Goal: Information Seeking & Learning: Learn about a topic

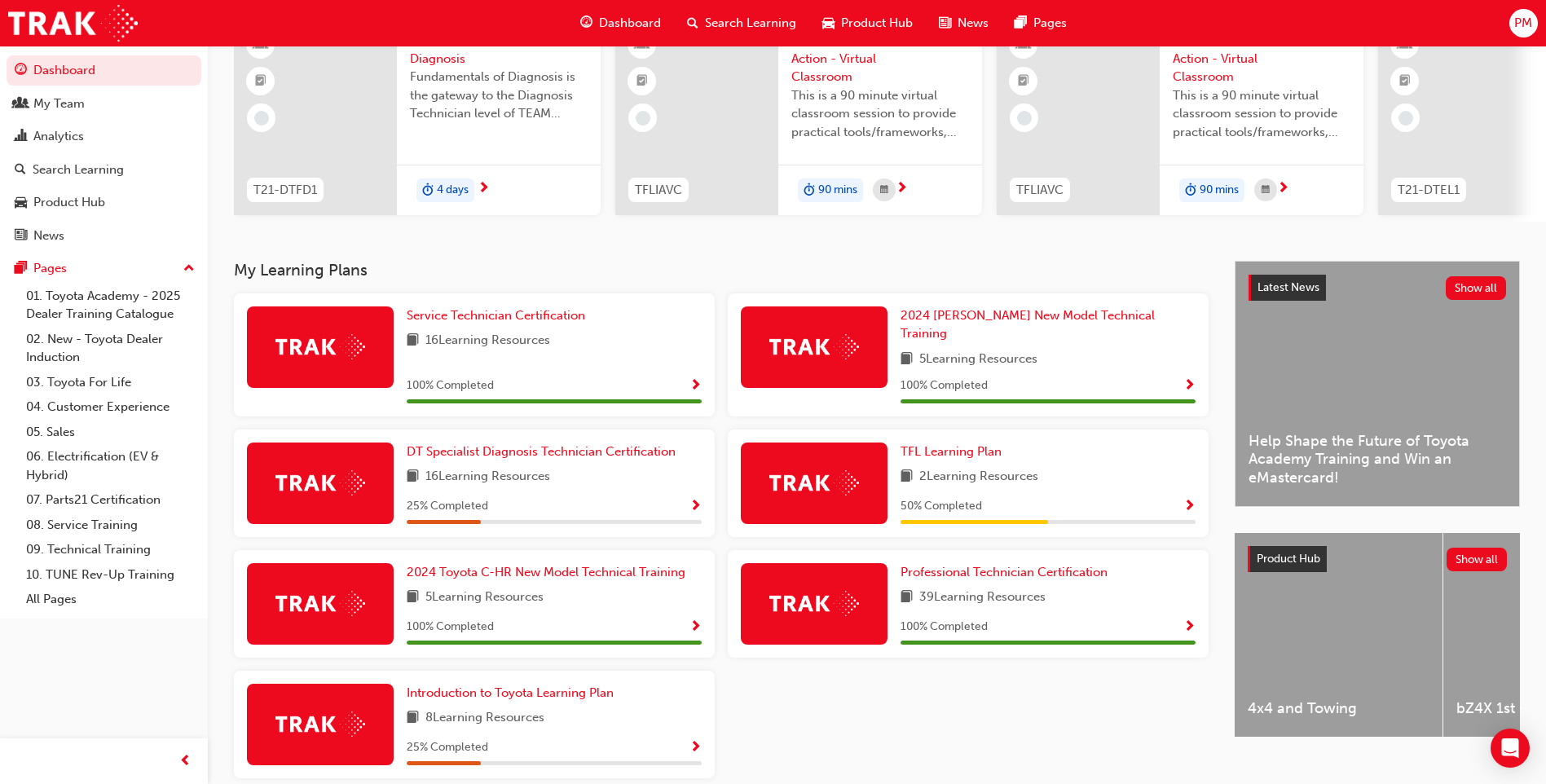
scroll to position [219, 0]
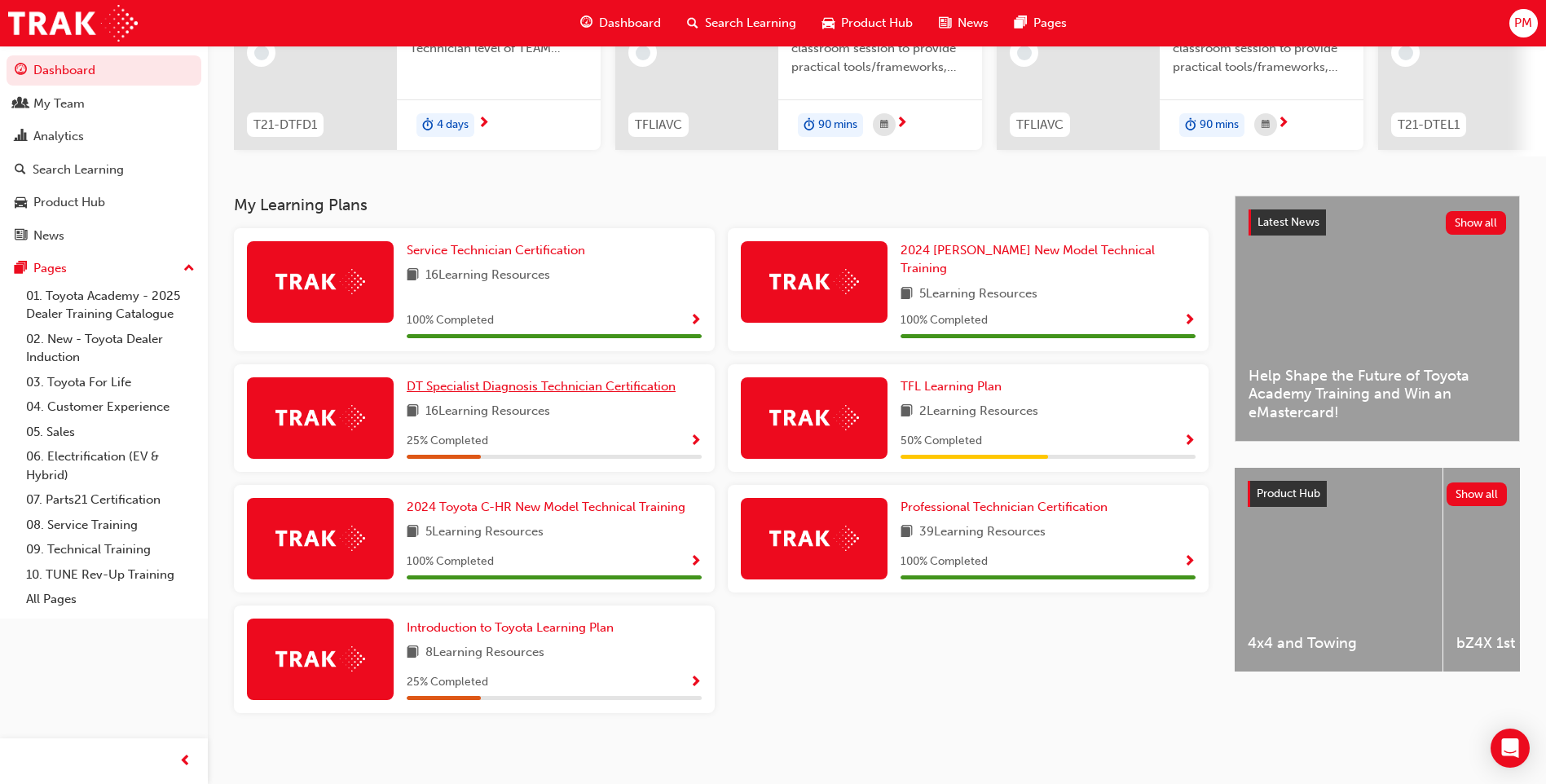
click at [495, 379] on span "DT Specialist Diagnosis Technician Certification" at bounding box center [541, 386] width 269 height 15
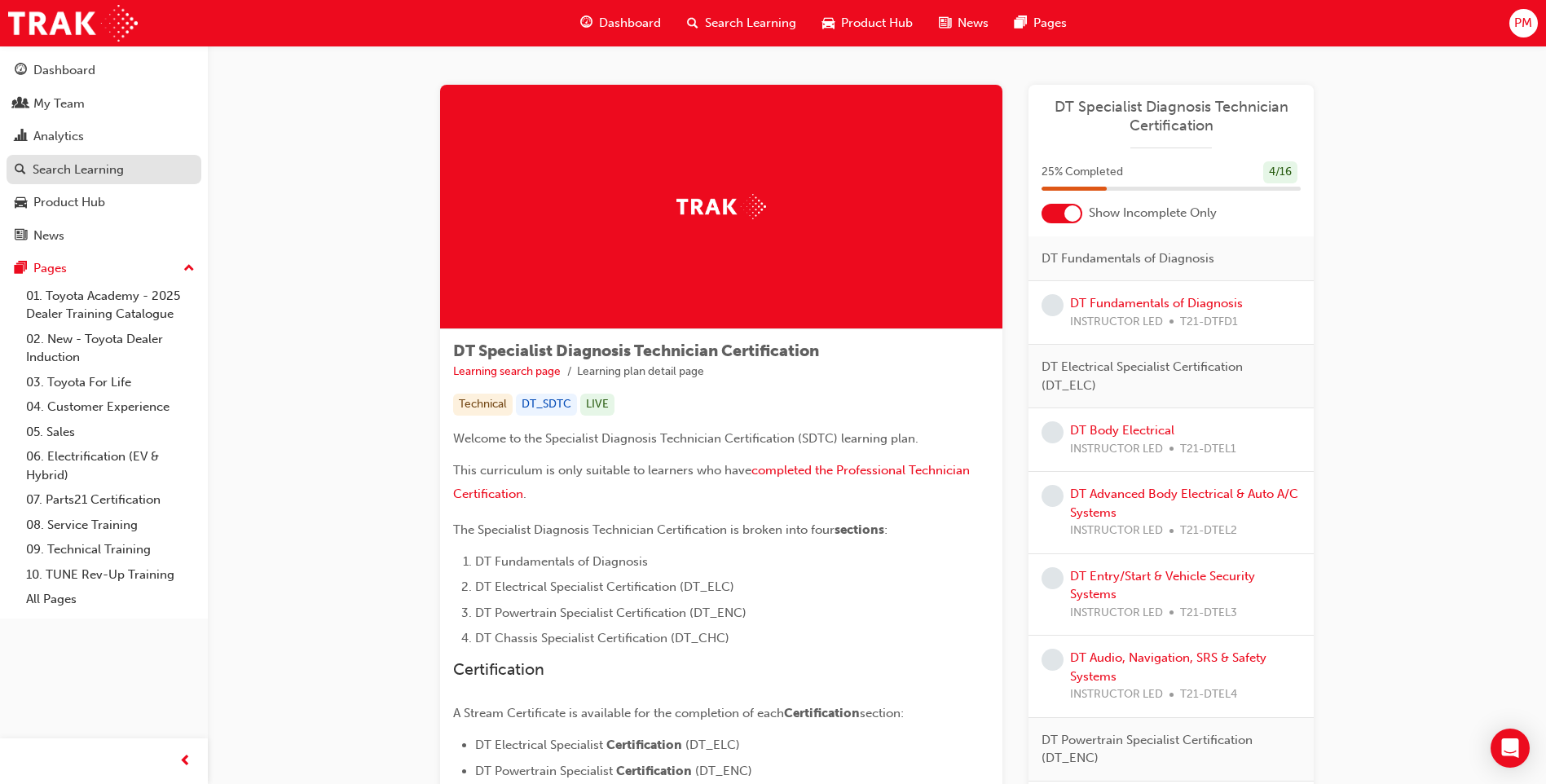
click at [108, 177] on div "Search Learning" at bounding box center [78, 170] width 91 height 19
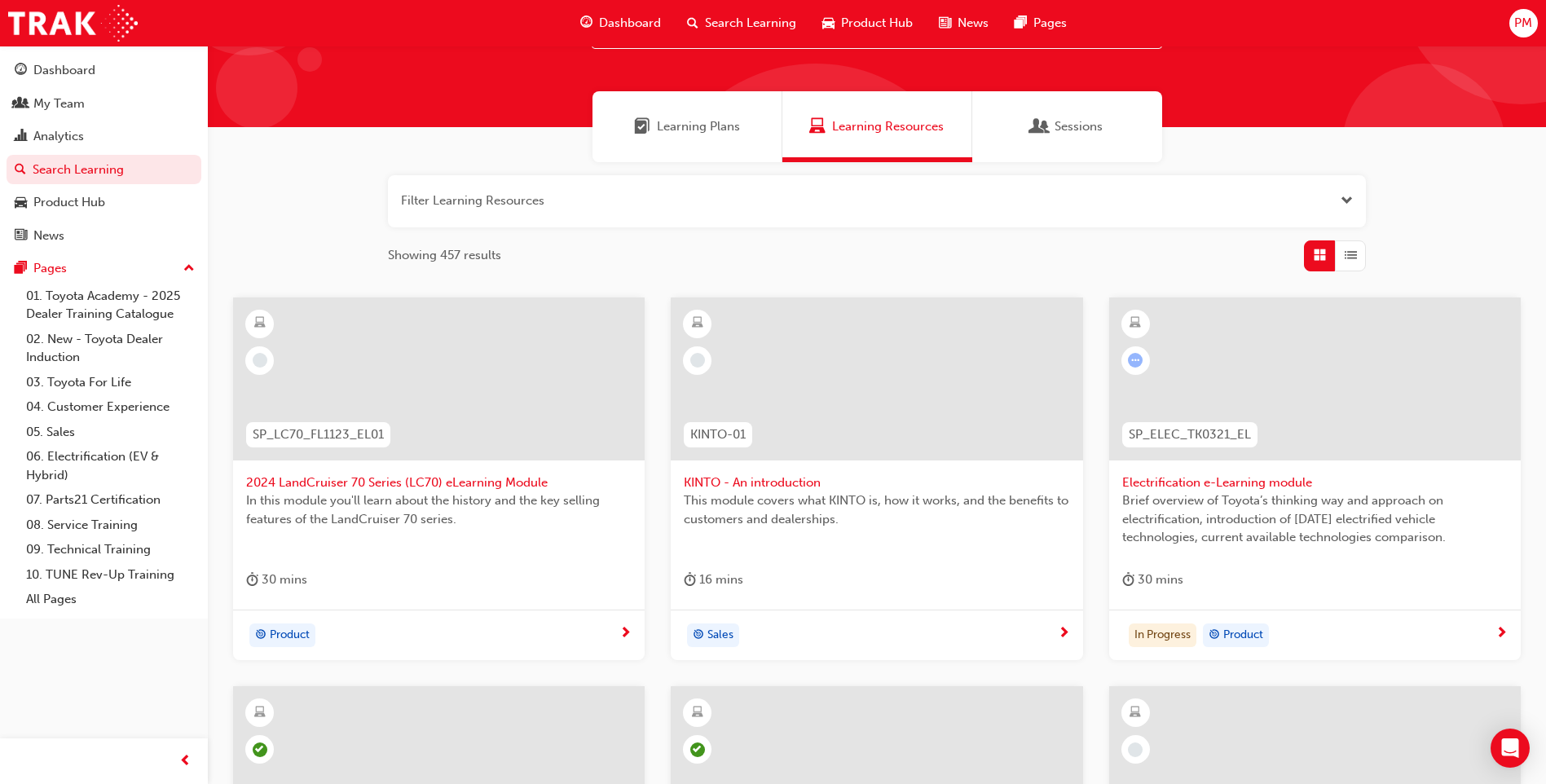
scroll to position [74, 0]
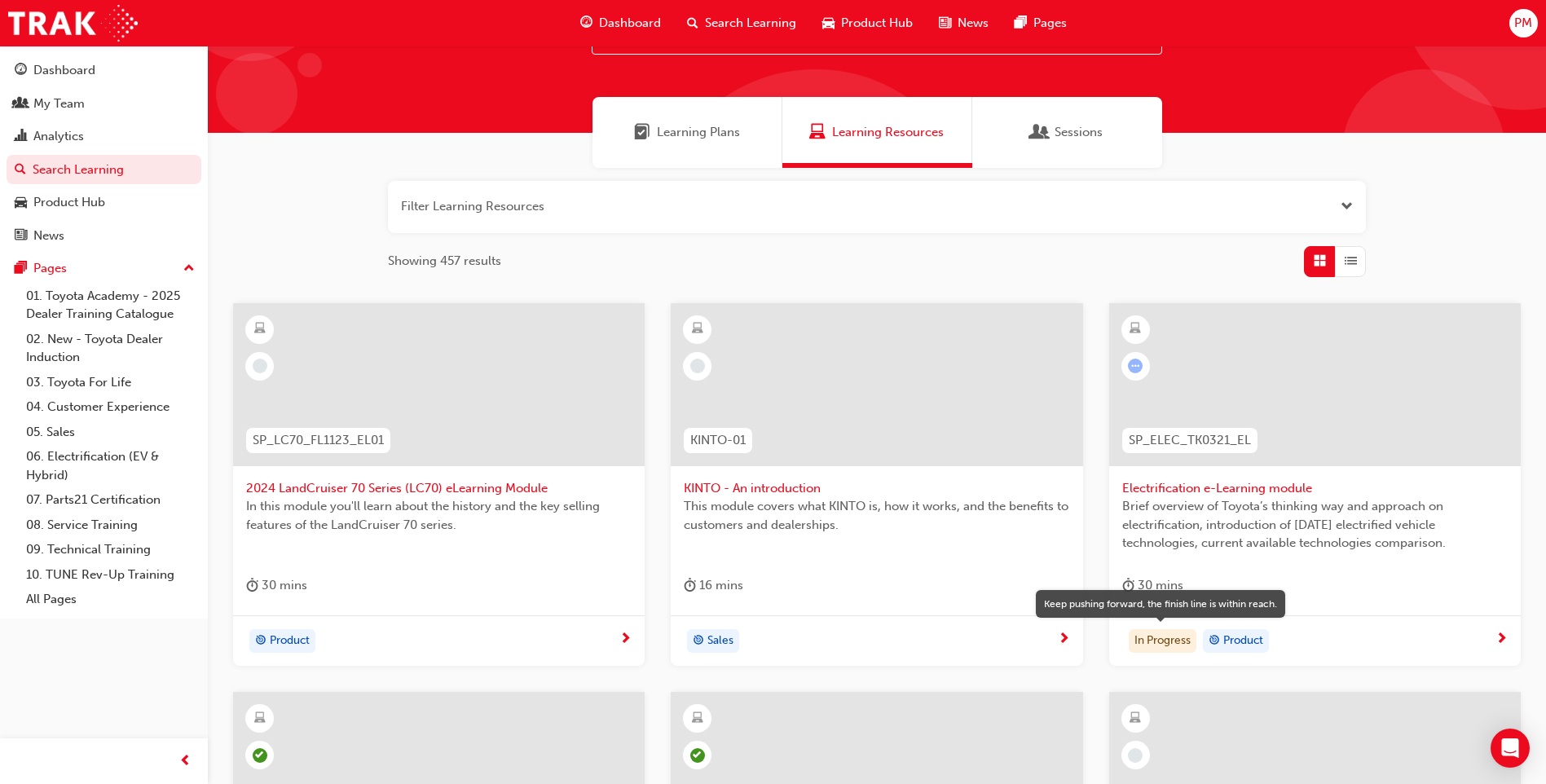
click at [1155, 638] on div "In Progress" at bounding box center [1163, 642] width 68 height 25
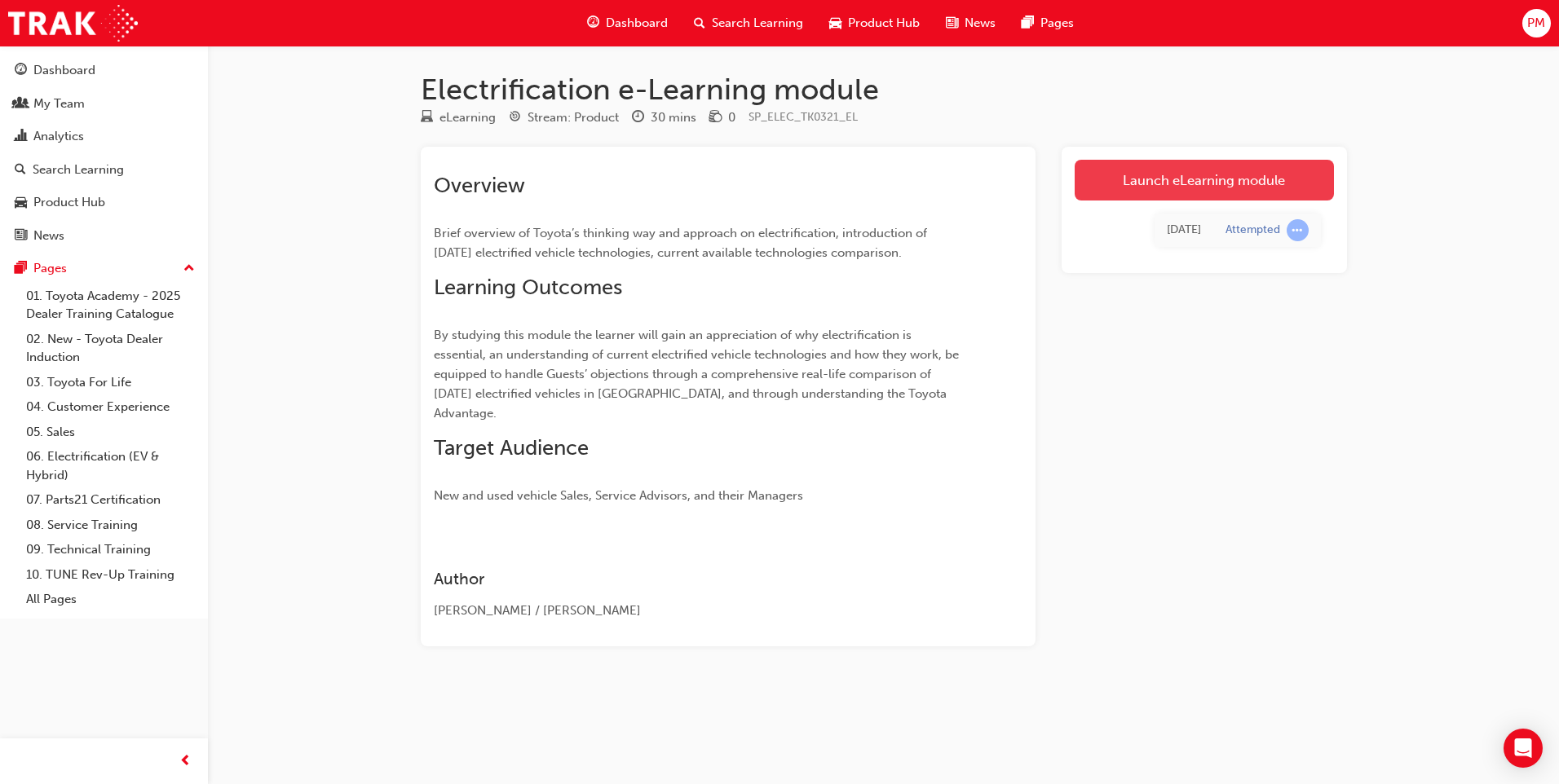
click at [1151, 183] on link "Launch eLearning module" at bounding box center [1205, 180] width 260 height 41
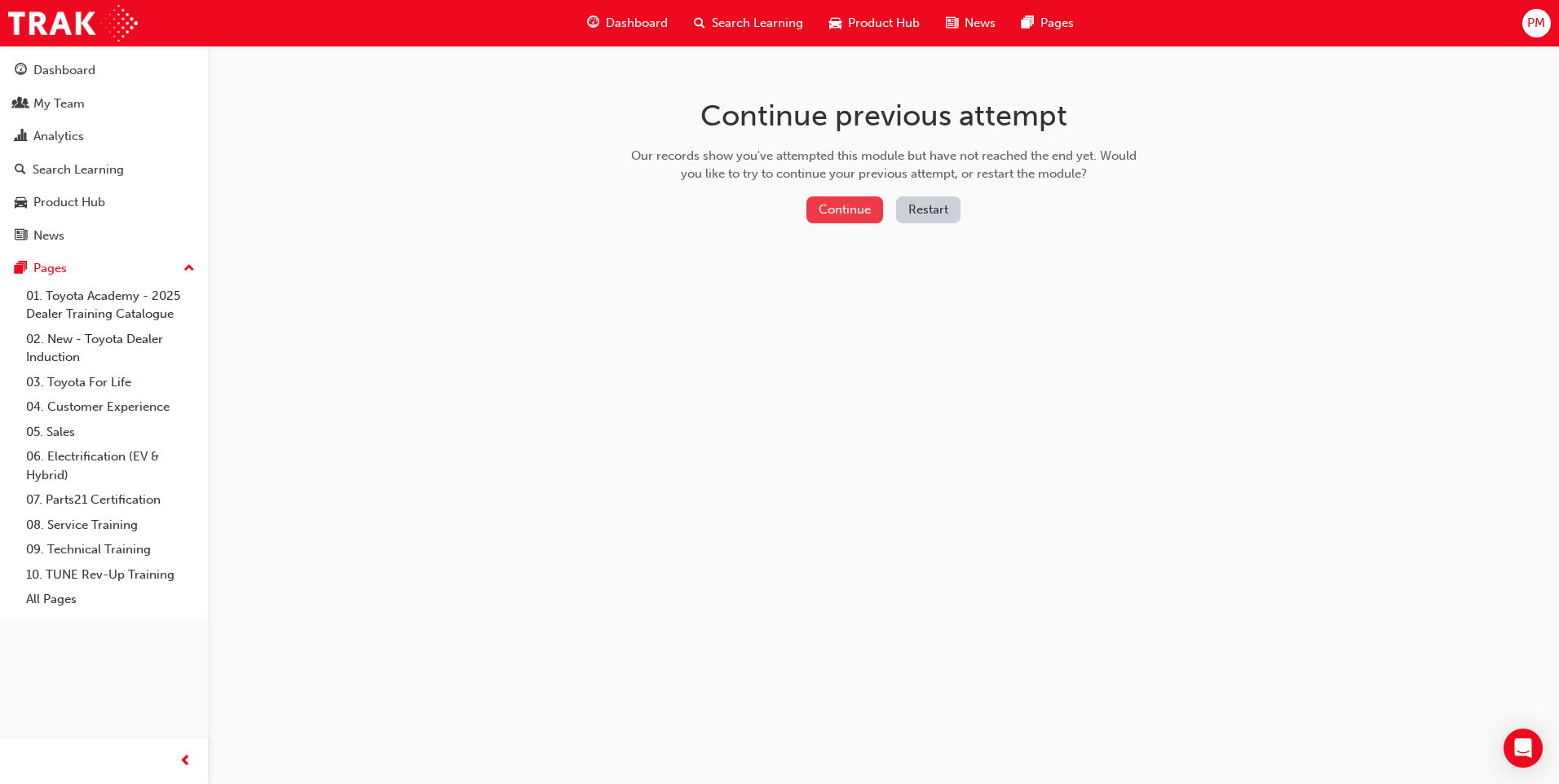
click at [864, 209] on button "Continue" at bounding box center [844, 209] width 77 height 26
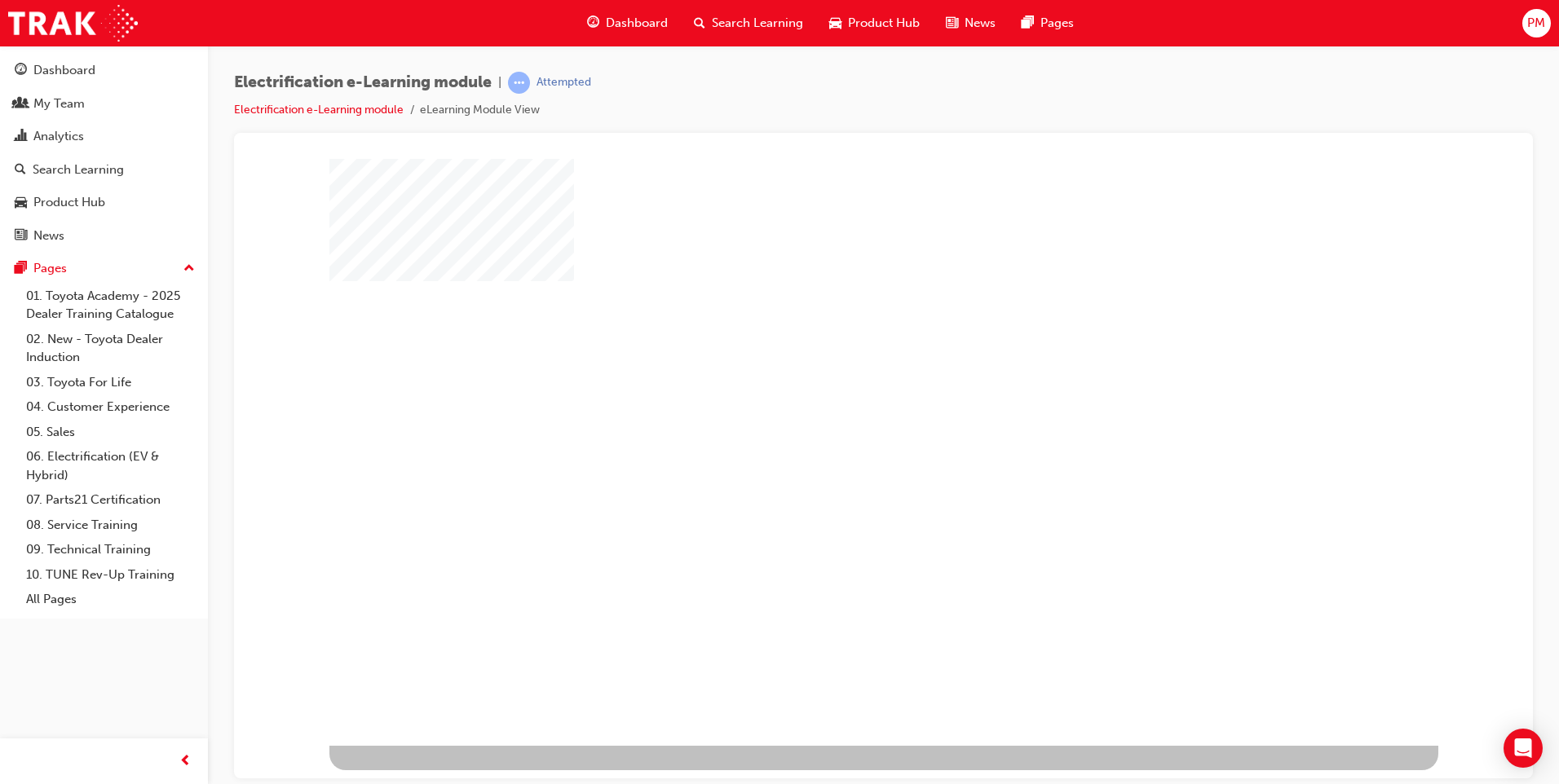
click at [836, 404] on div "play" at bounding box center [836, 404] width 0 height 0
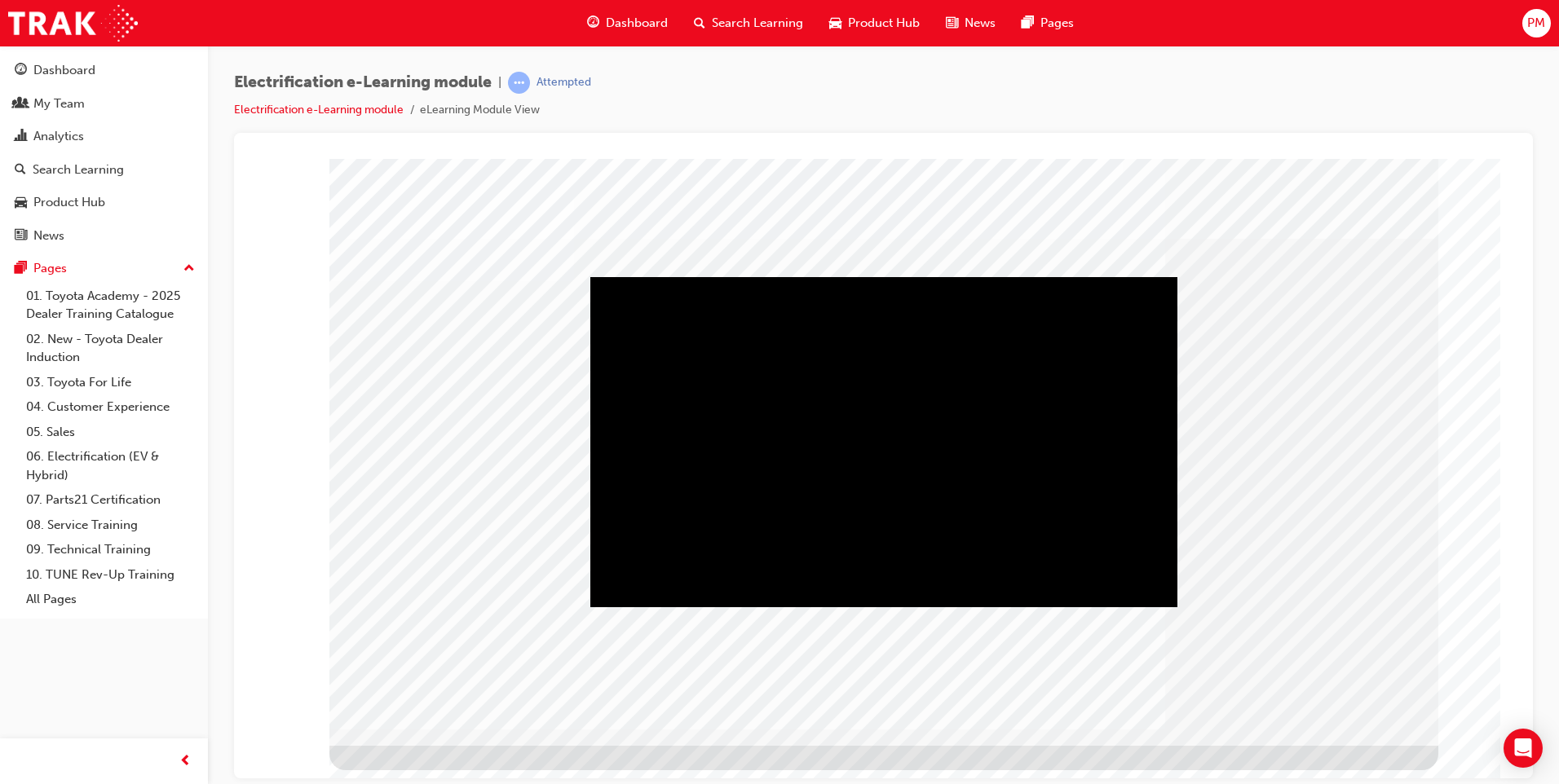
click at [891, 276] on div "Play" at bounding box center [883, 276] width 587 height 0
click at [1480, 164] on div at bounding box center [883, 164] width 1260 height 0
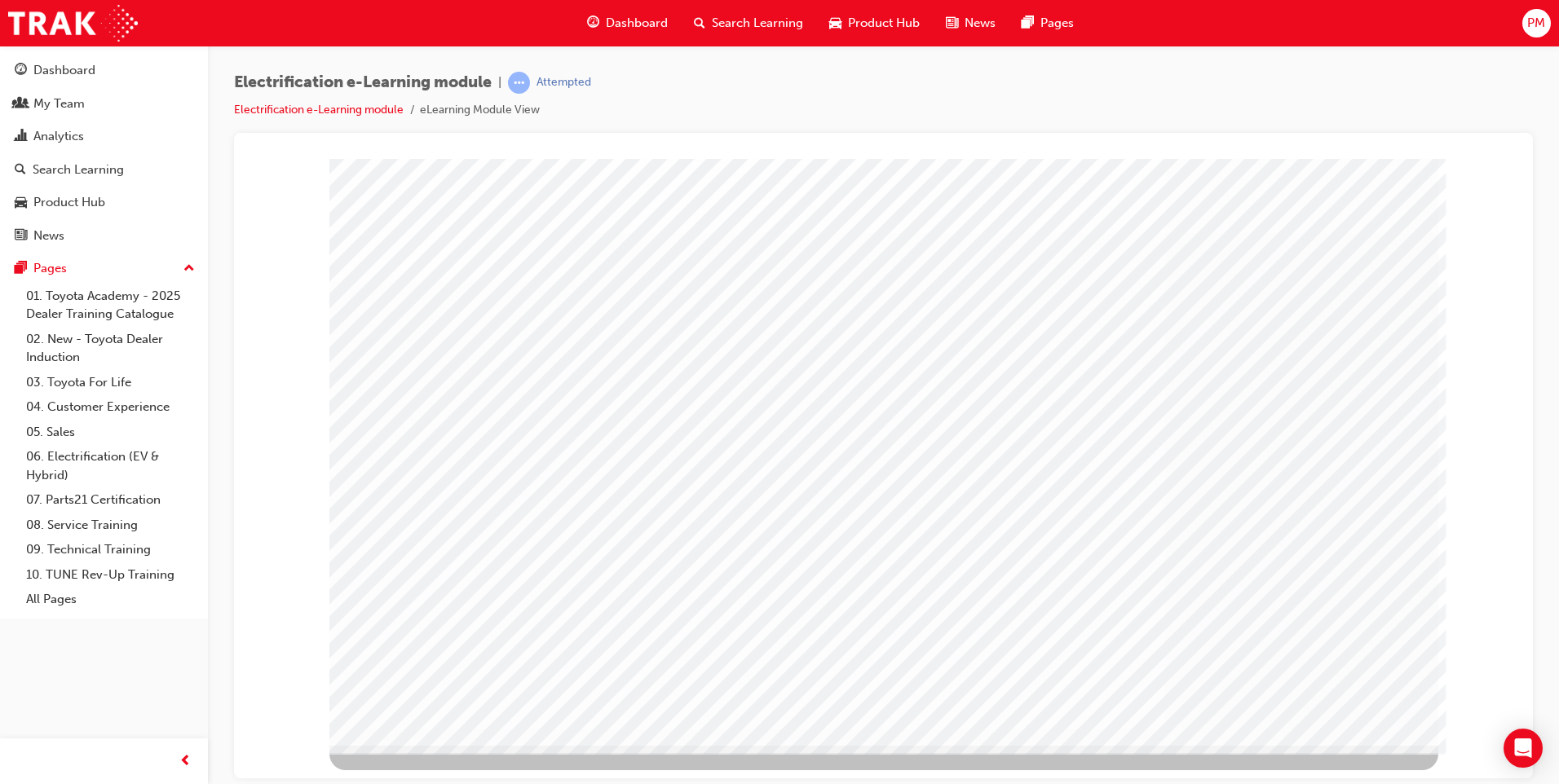
drag, startPoint x: 994, startPoint y: 547, endPoint x: 1004, endPoint y: 546, distance: 10.0
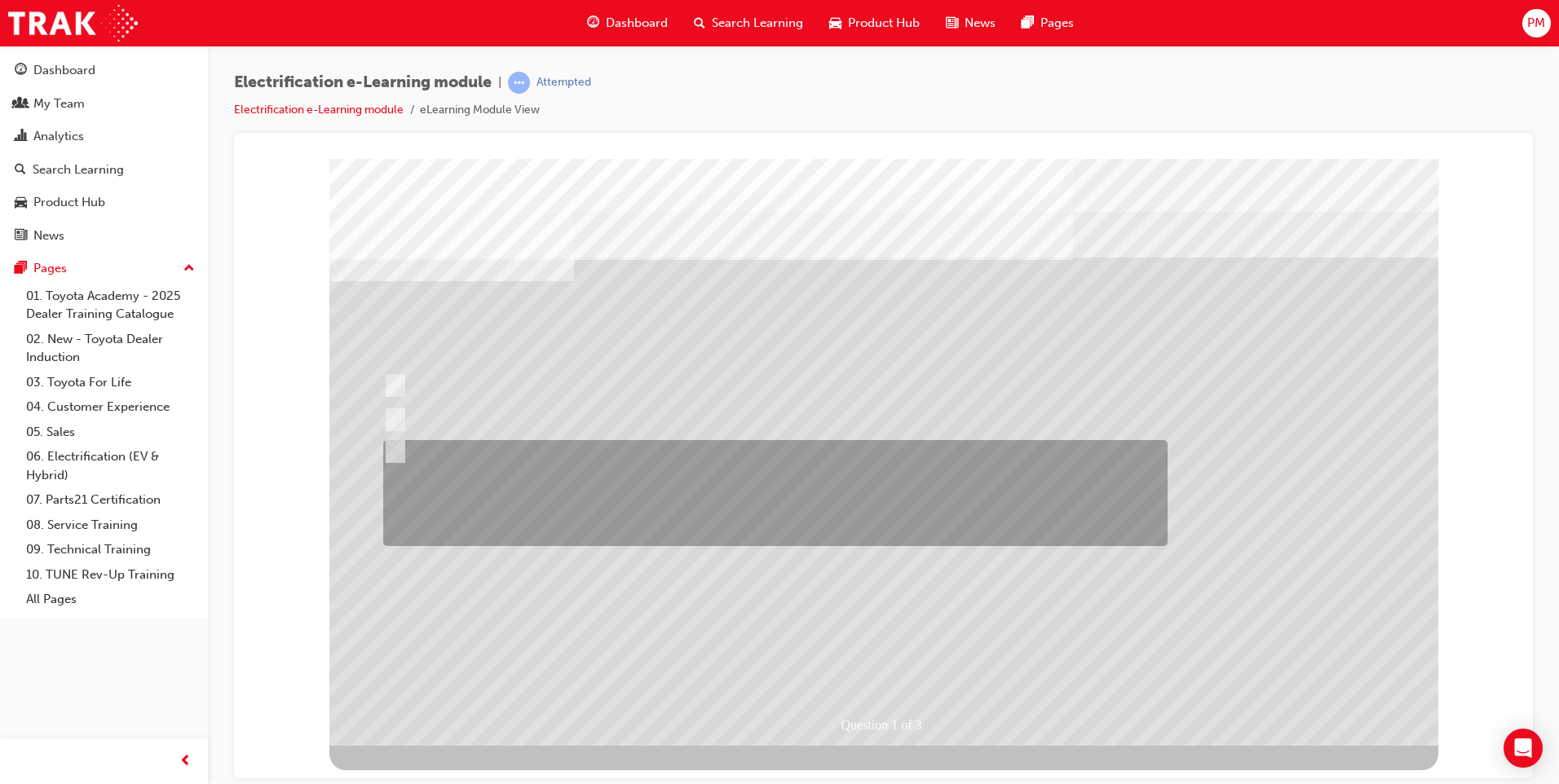
click at [397, 443] on input "You take the time to explain to the Guest that there exist several electrified …" at bounding box center [392, 451] width 18 height 18
radio input "true"
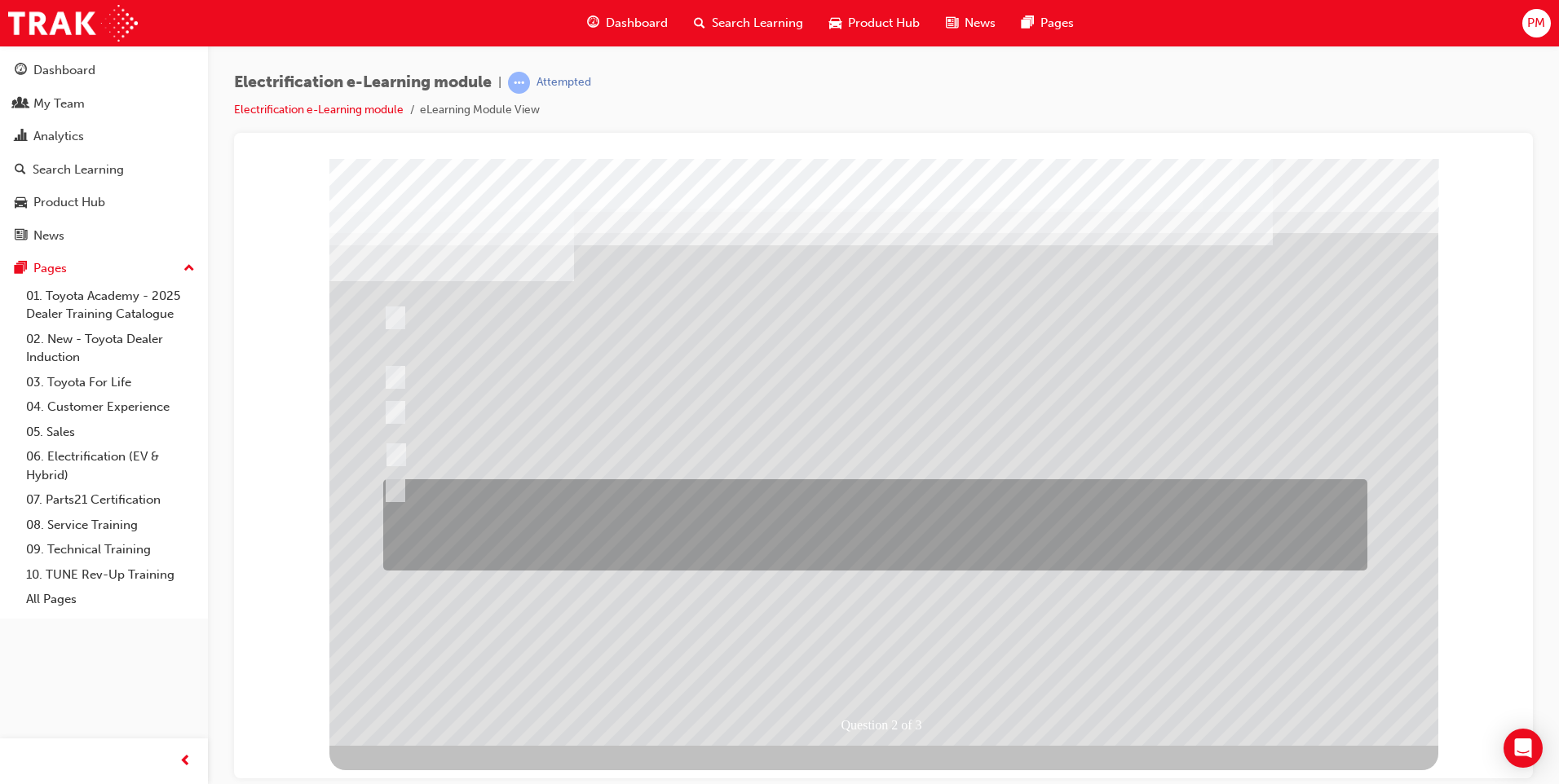
click at [395, 488] on input "You take the time to explain and educate the Guest about Toyota’s long-term env…" at bounding box center [391, 491] width 18 height 18
checkbox input "true"
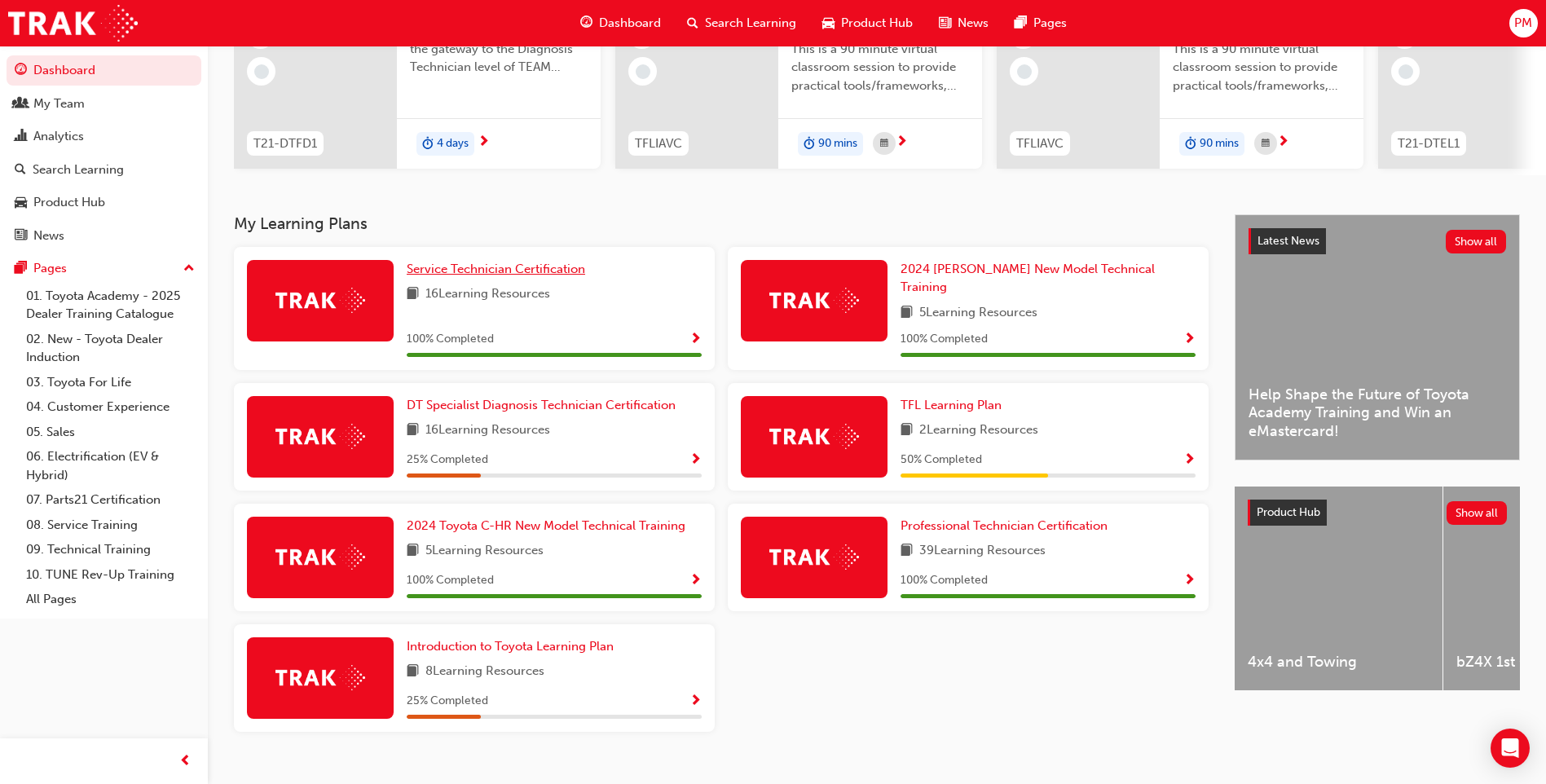
scroll to position [219, 0]
